Goal: Transaction & Acquisition: Purchase product/service

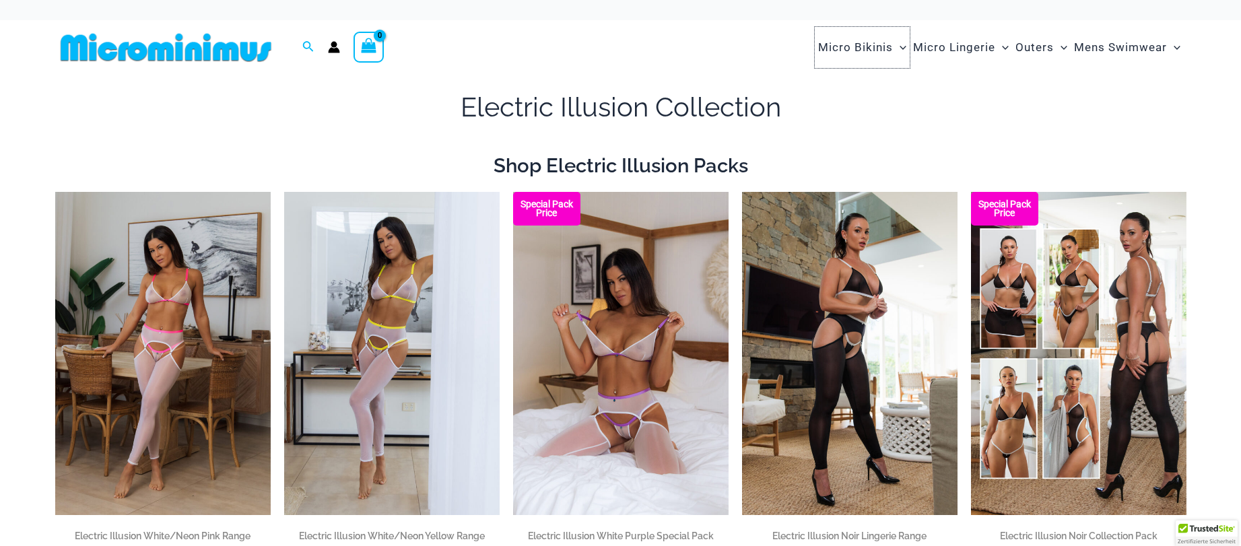
click at [870, 49] on span "Micro Bikinis" at bounding box center [855, 47] width 75 height 34
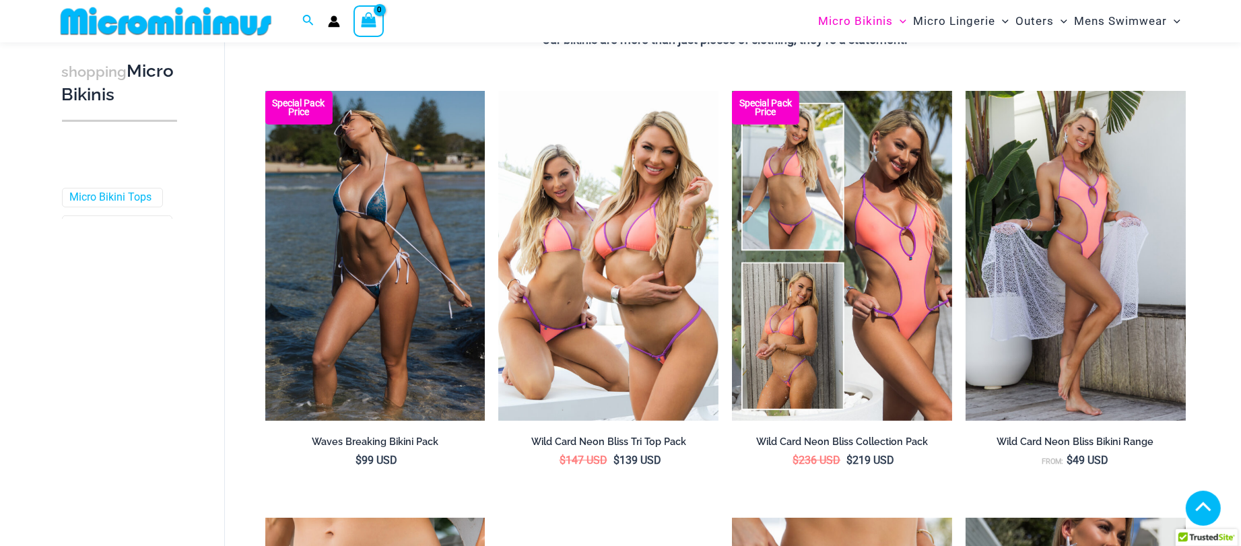
scroll to position [715, 0]
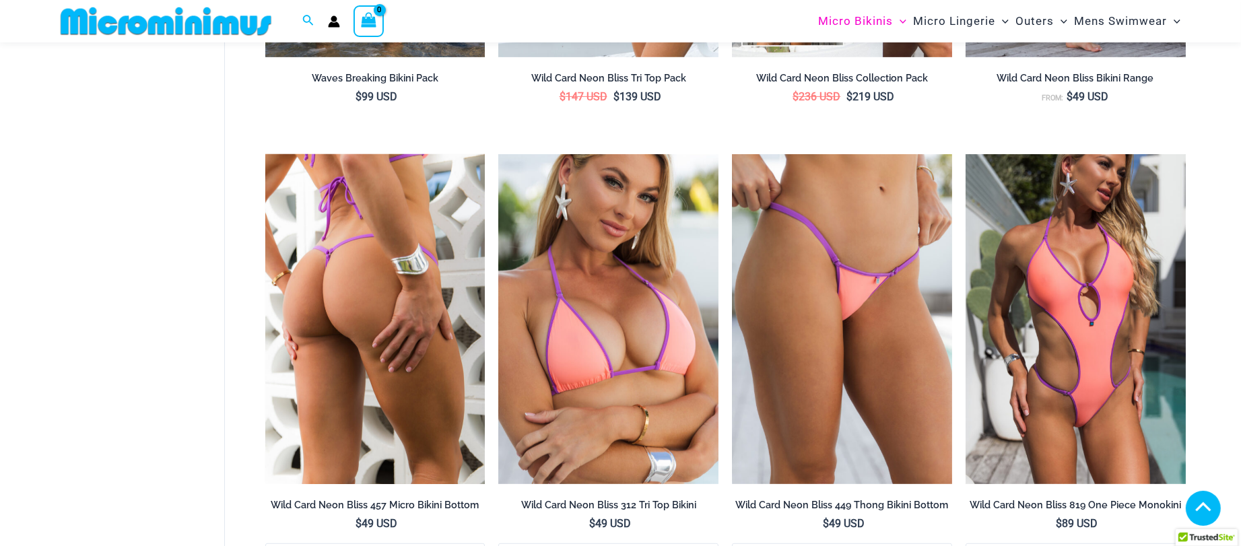
click at [402, 269] on img at bounding box center [375, 319] width 220 height 330
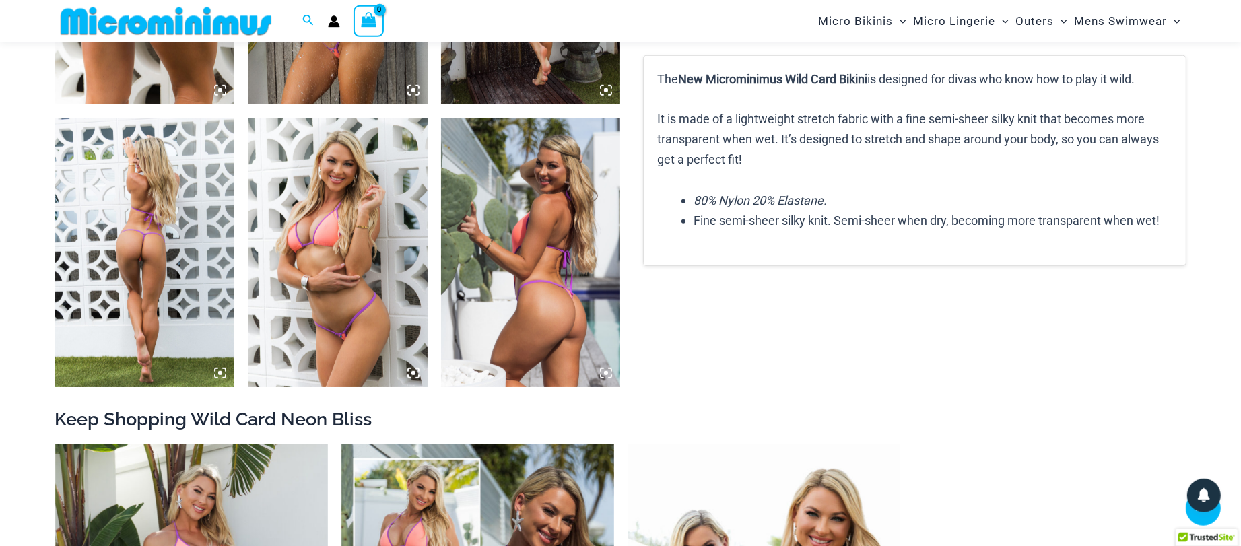
scroll to position [1369, 0]
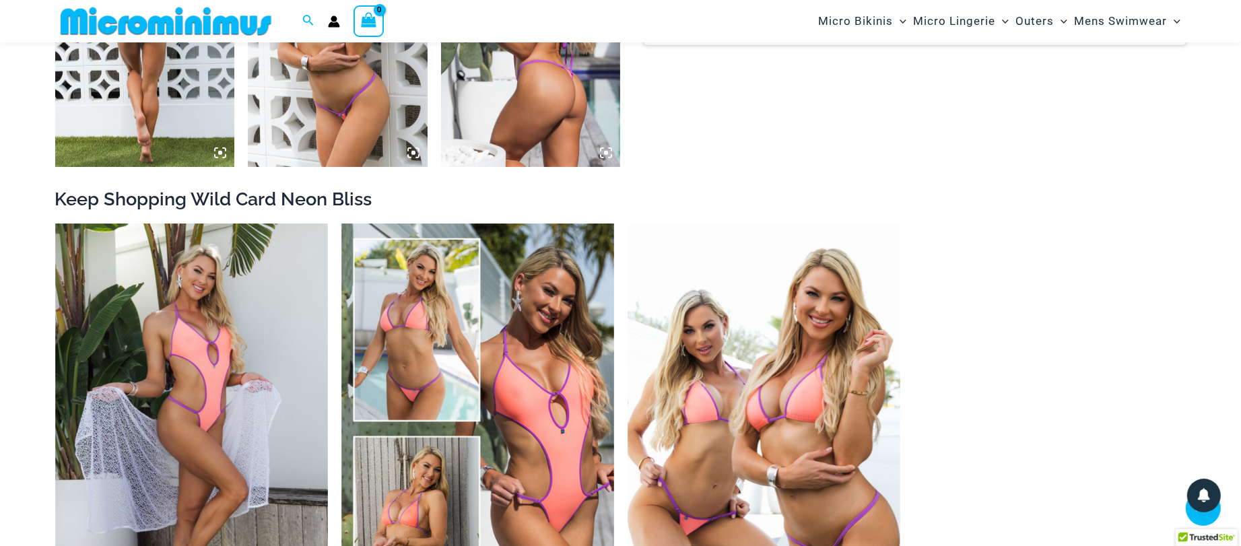
click at [135, 128] on img at bounding box center [145, 32] width 180 height 269
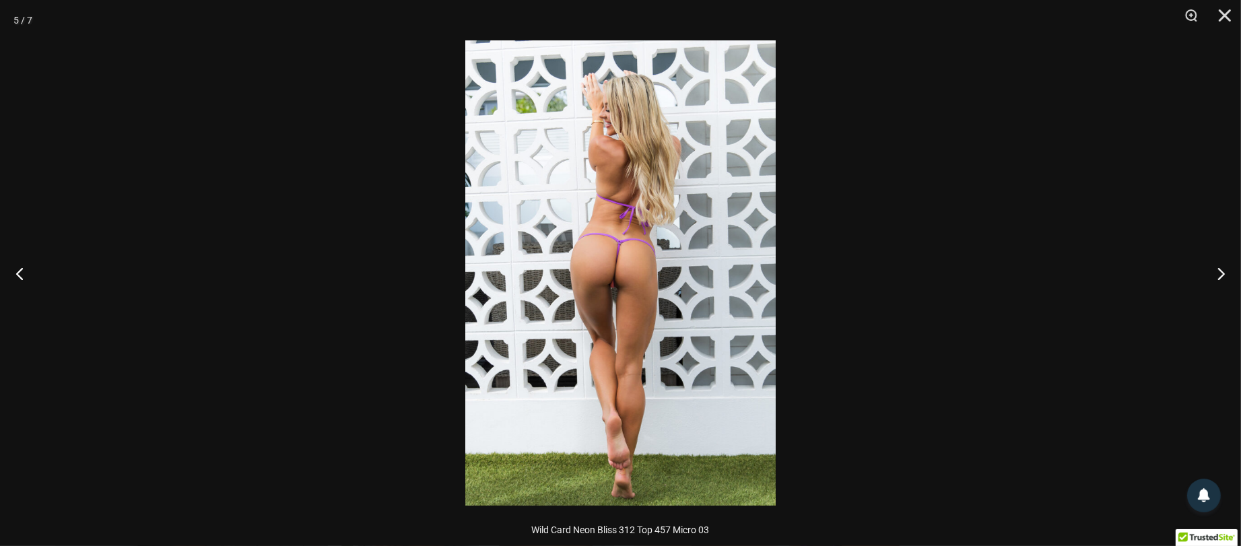
click at [654, 232] on img at bounding box center [620, 272] width 310 height 465
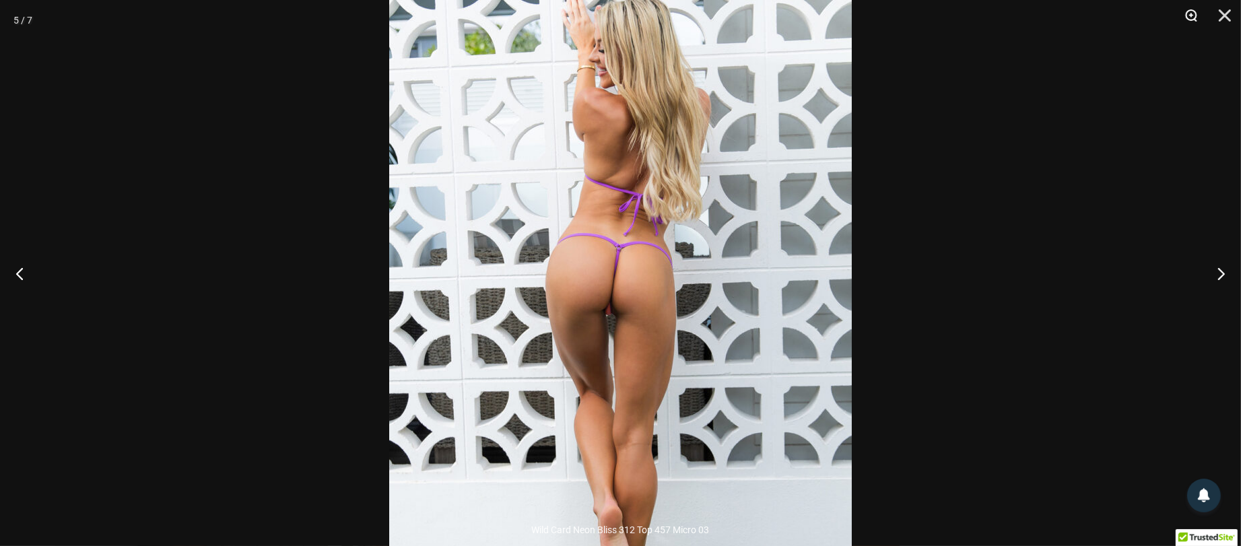
click at [1189, 7] on button "Zoom" at bounding box center [1186, 20] width 34 height 40
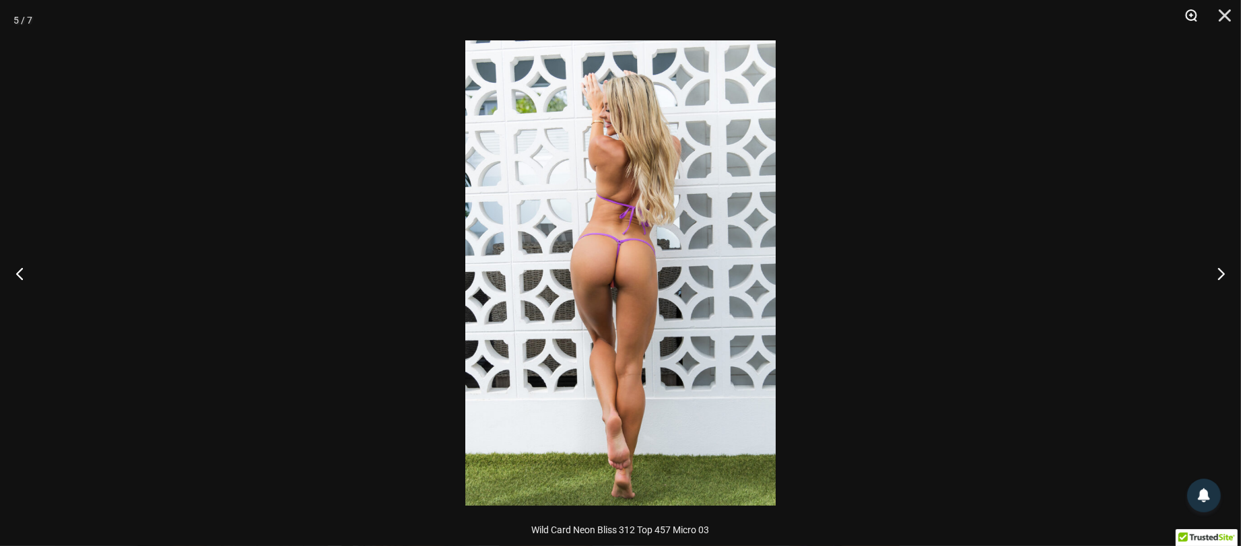
click at [1189, 7] on button "Zoom" at bounding box center [1186, 20] width 34 height 40
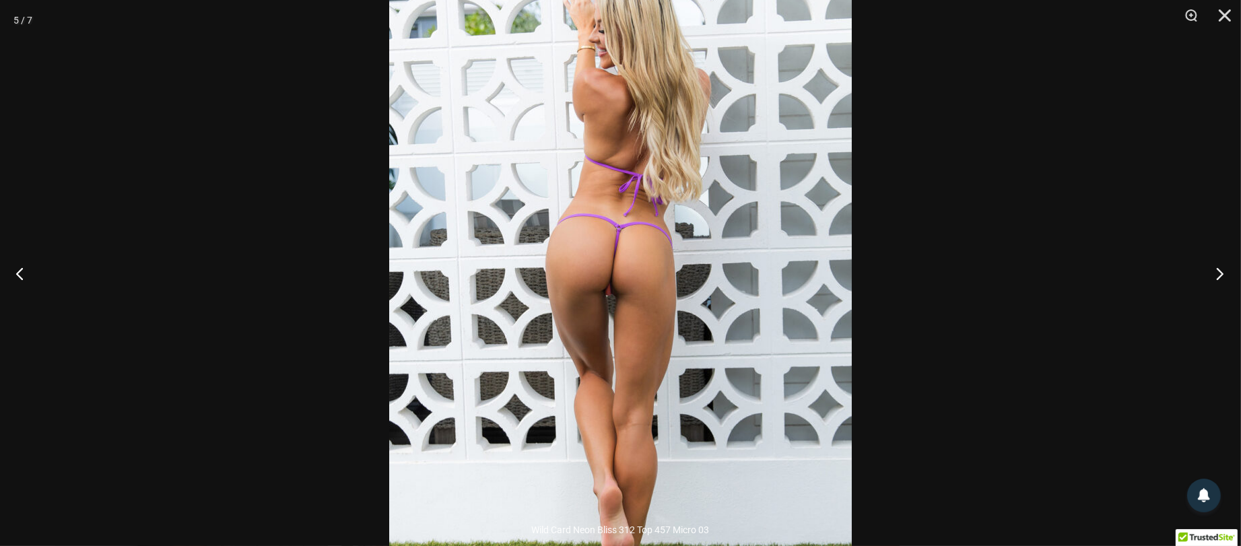
click at [1217, 269] on button "Next" at bounding box center [1215, 273] width 50 height 67
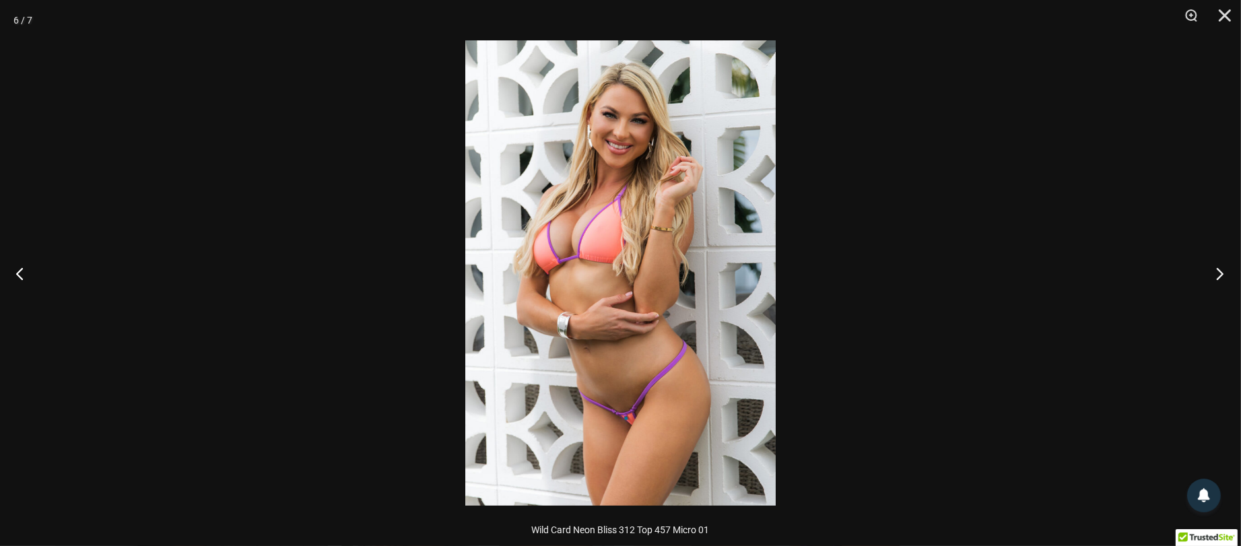
click at [1217, 269] on button "Next" at bounding box center [1215, 273] width 50 height 67
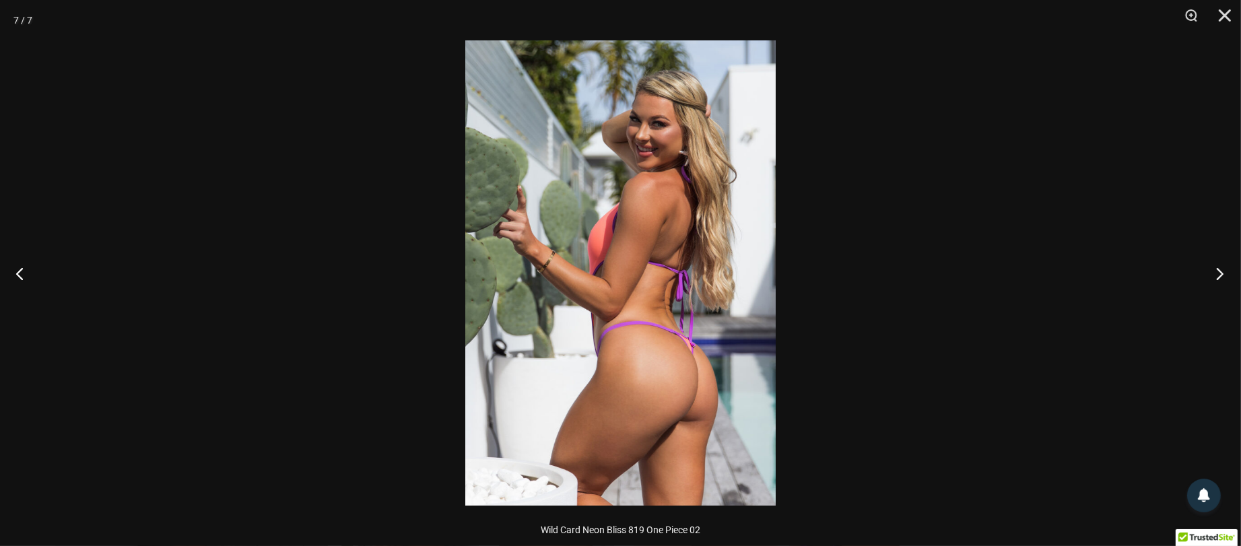
click at [1217, 270] on button "Next" at bounding box center [1215, 273] width 50 height 67
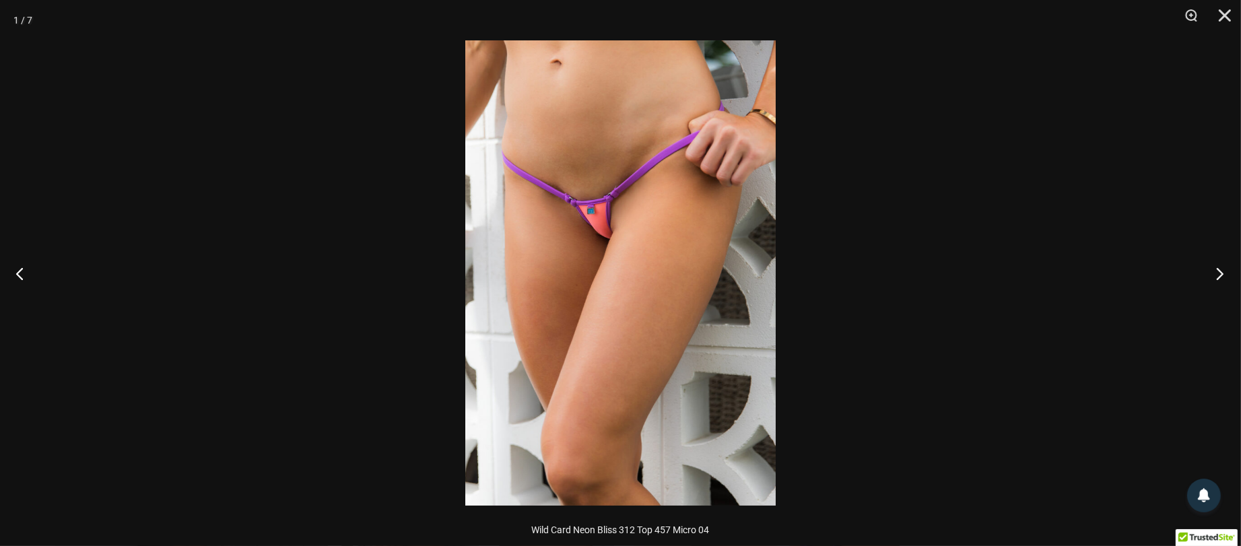
click at [1217, 270] on button "Next" at bounding box center [1215, 273] width 50 height 67
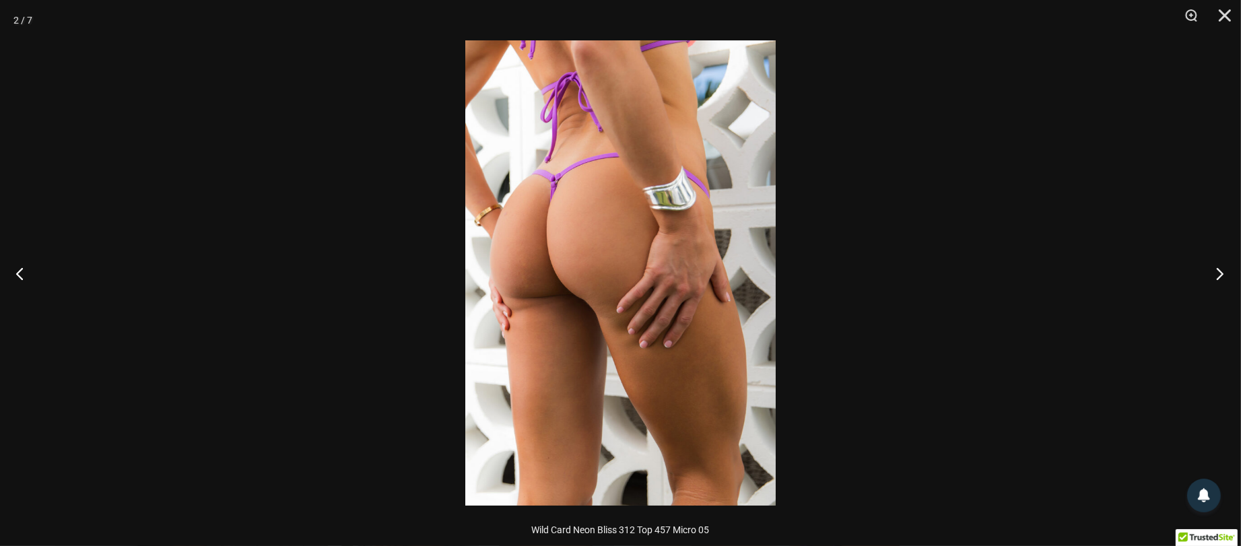
click at [1217, 270] on button "Next" at bounding box center [1215, 273] width 50 height 67
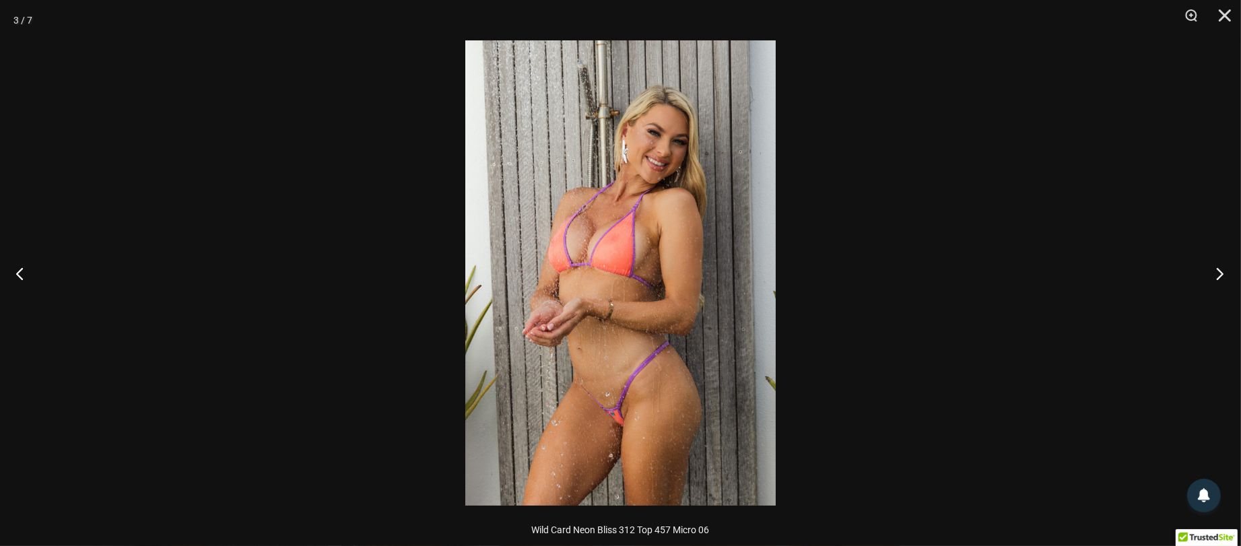
click at [1217, 270] on button "Next" at bounding box center [1215, 273] width 50 height 67
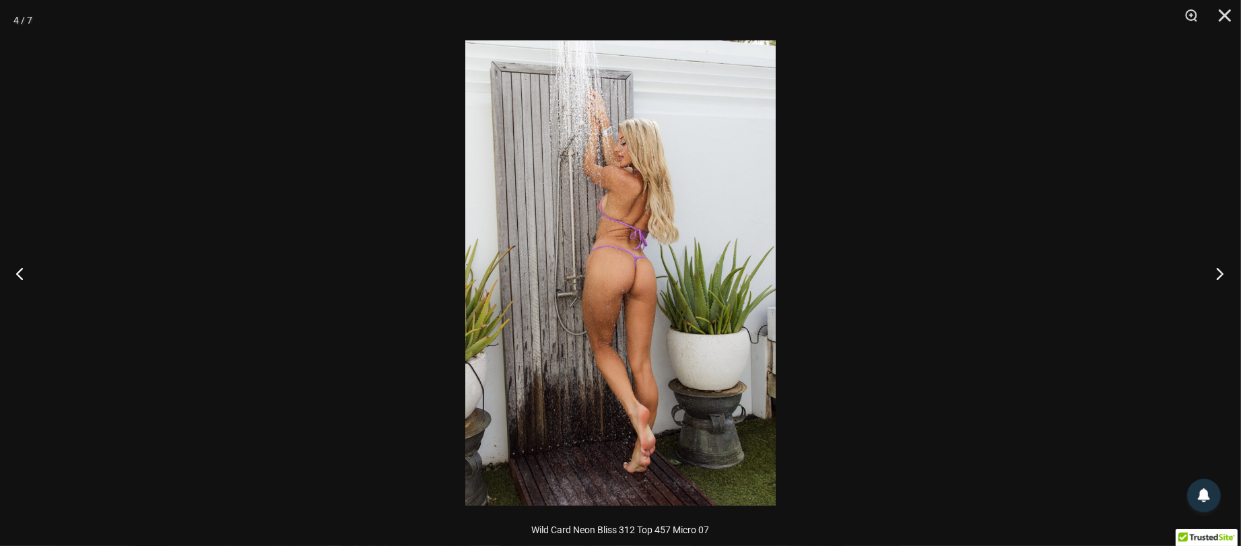
click at [1217, 270] on button "Next" at bounding box center [1215, 273] width 50 height 67
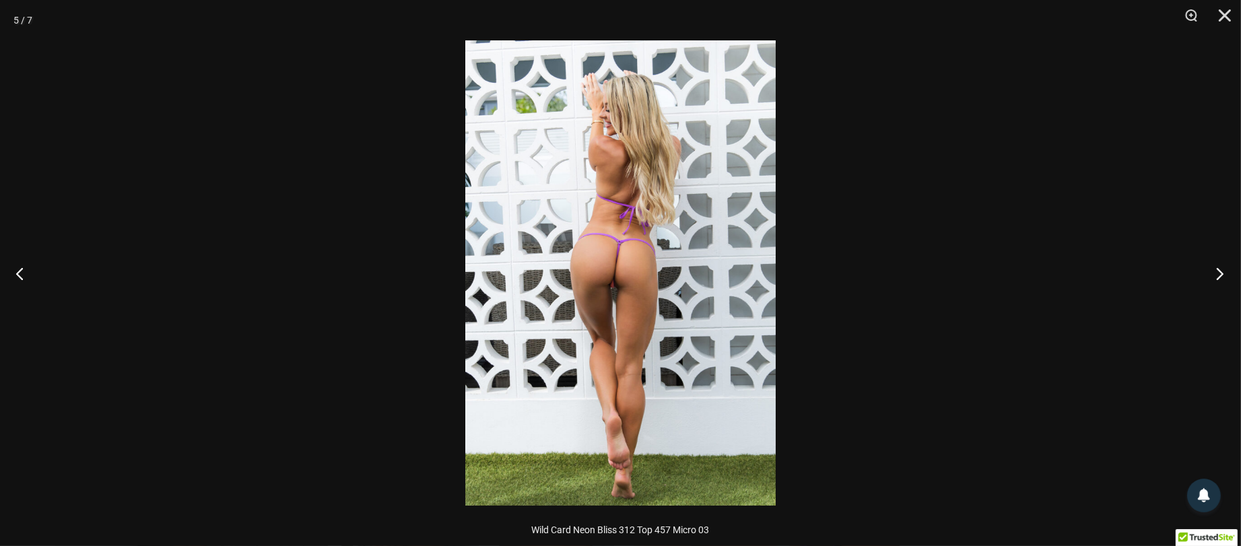
click at [1217, 270] on button "Next" at bounding box center [1215, 273] width 50 height 67
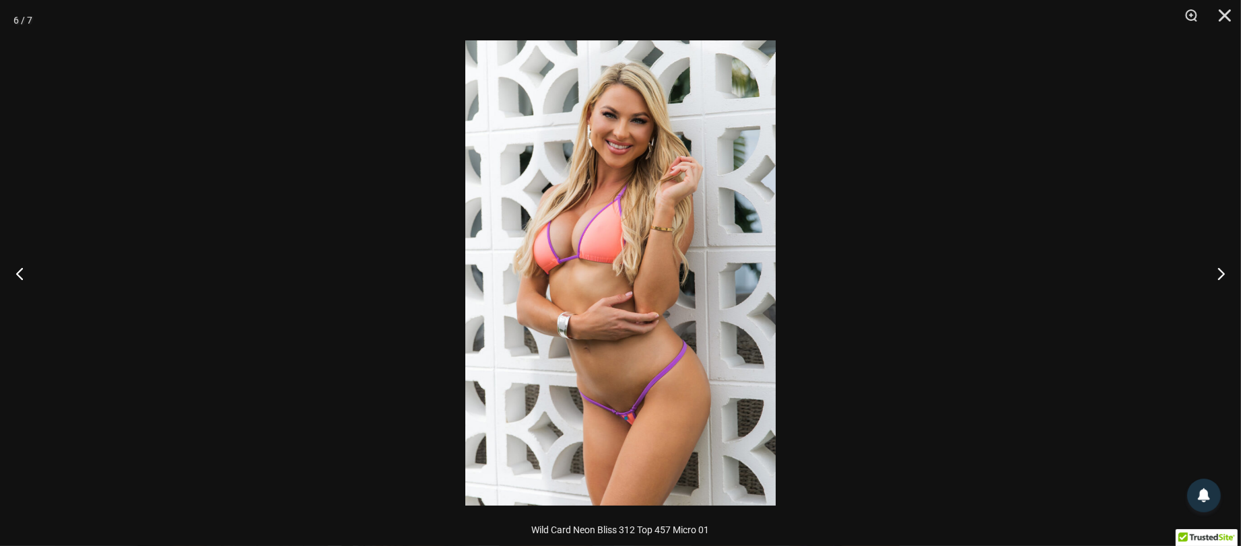
click at [1187, 262] on div at bounding box center [620, 273] width 1241 height 546
